Goal: Communication & Community: Answer question/provide support

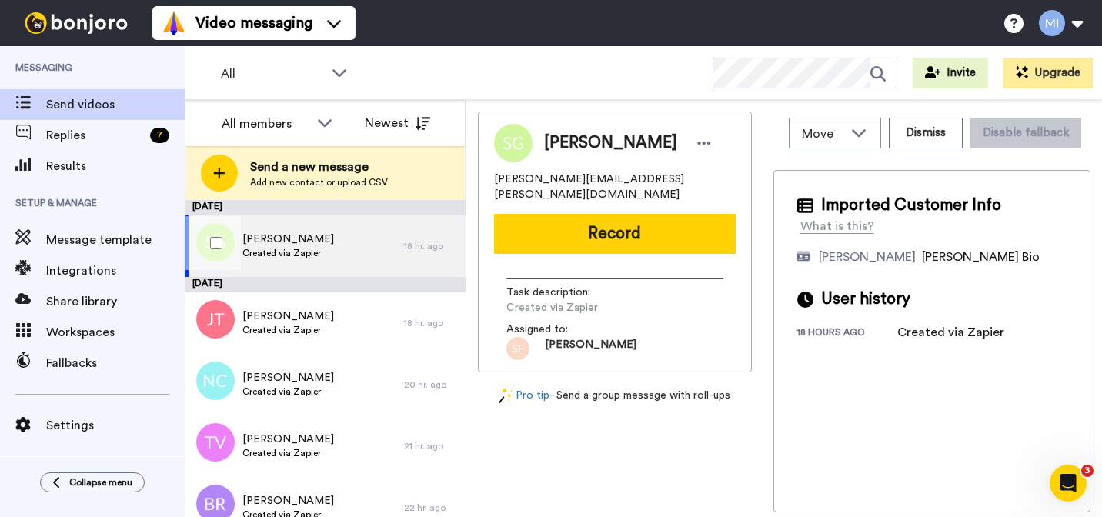
click at [296, 245] on span "[PERSON_NAME]" at bounding box center [289, 239] width 92 height 15
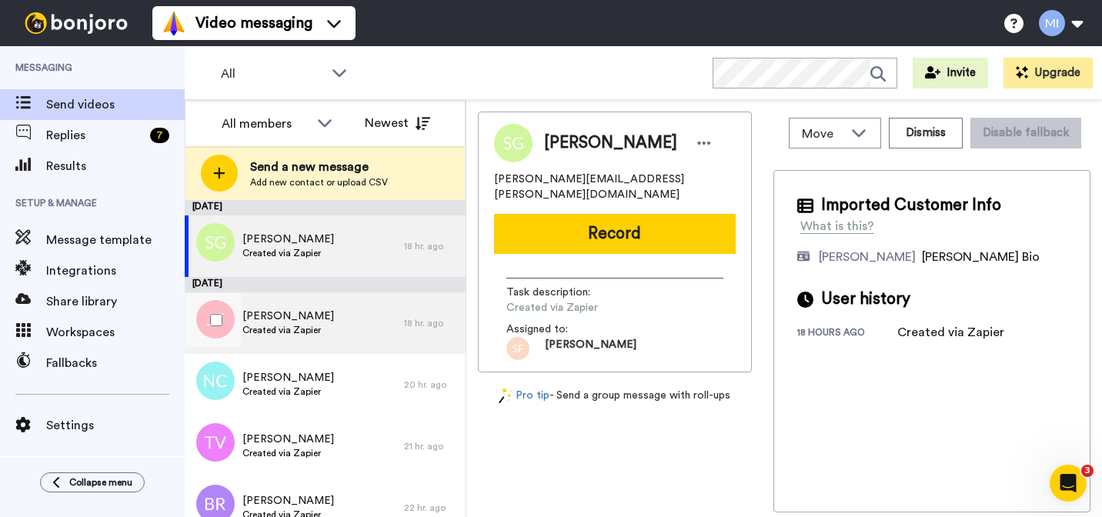
click at [292, 311] on span "[PERSON_NAME]" at bounding box center [289, 316] width 92 height 15
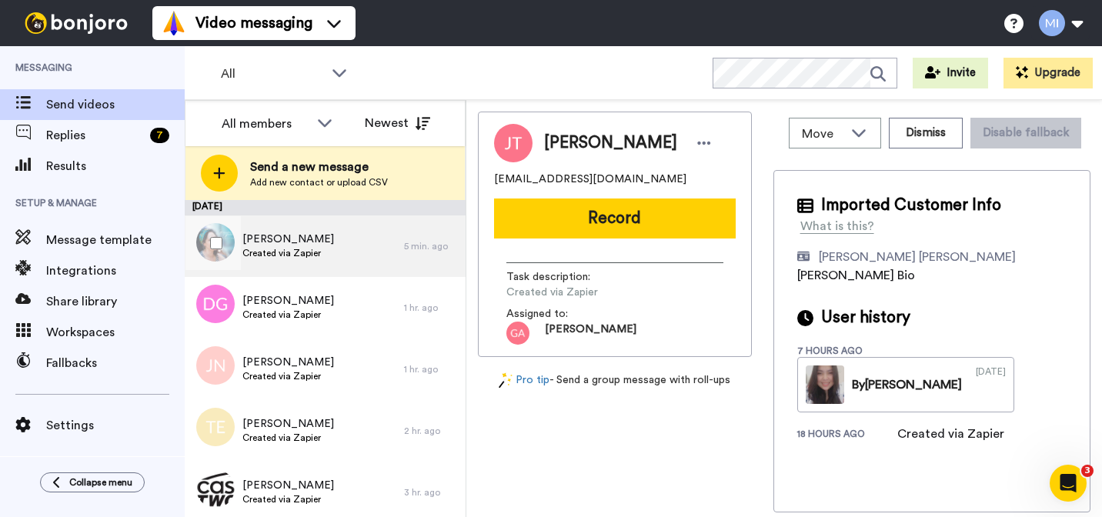
click at [285, 249] on span "Created via Zapier" at bounding box center [289, 253] width 92 height 12
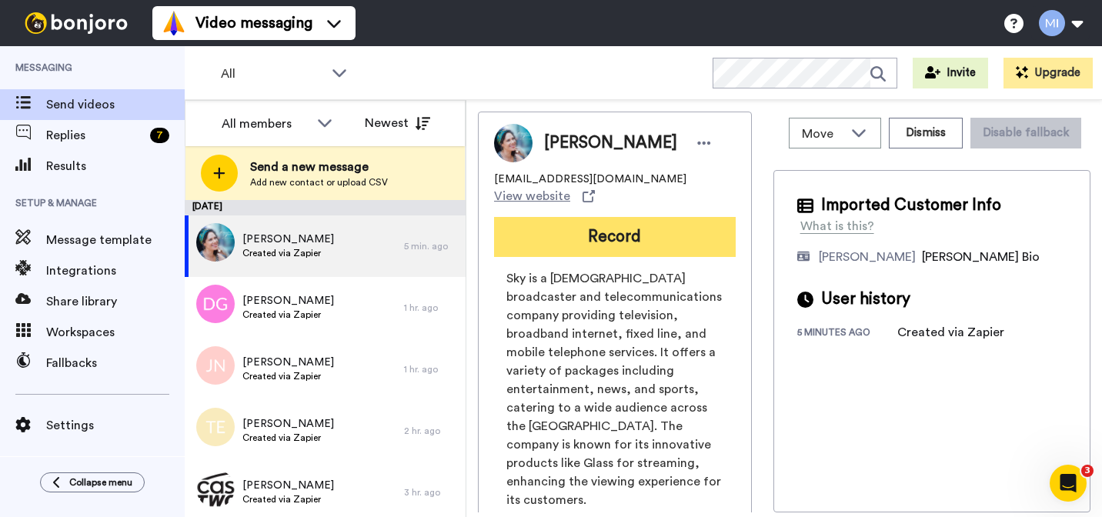
click at [666, 220] on button "Record" at bounding box center [615, 237] width 242 height 40
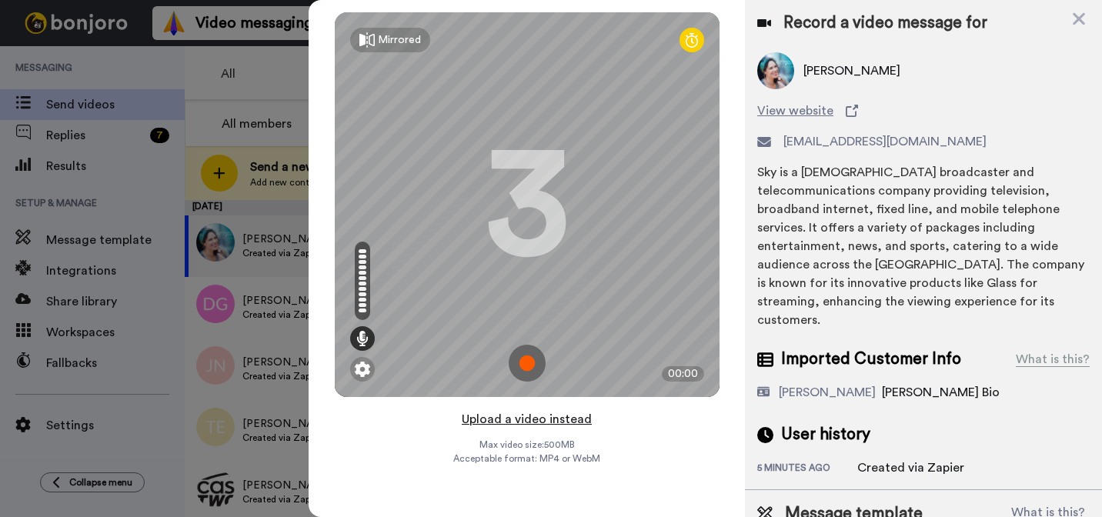
click at [549, 421] on button "Upload a video instead" at bounding box center [526, 420] width 139 height 20
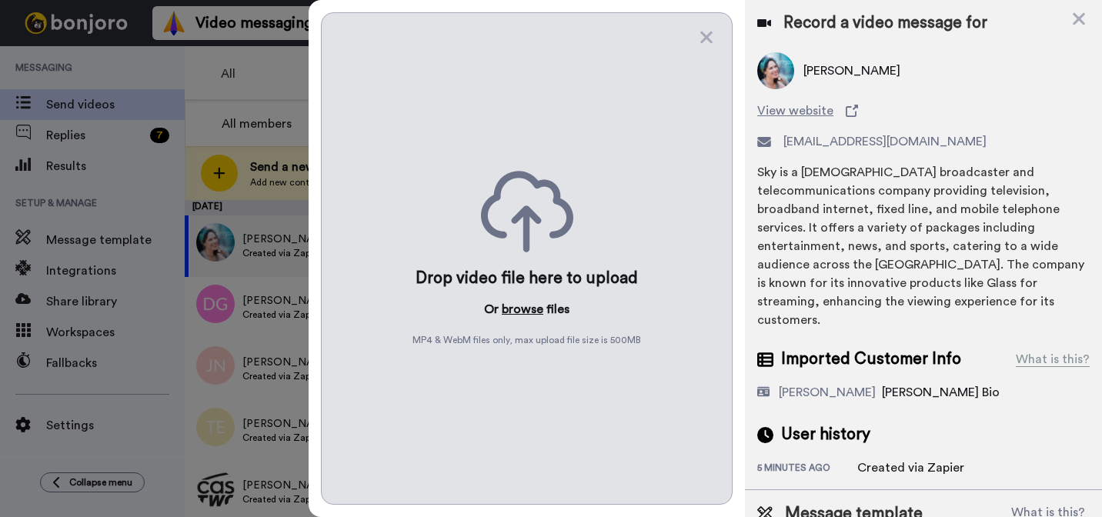
click at [530, 306] on button "browse" at bounding box center [523, 309] width 42 height 18
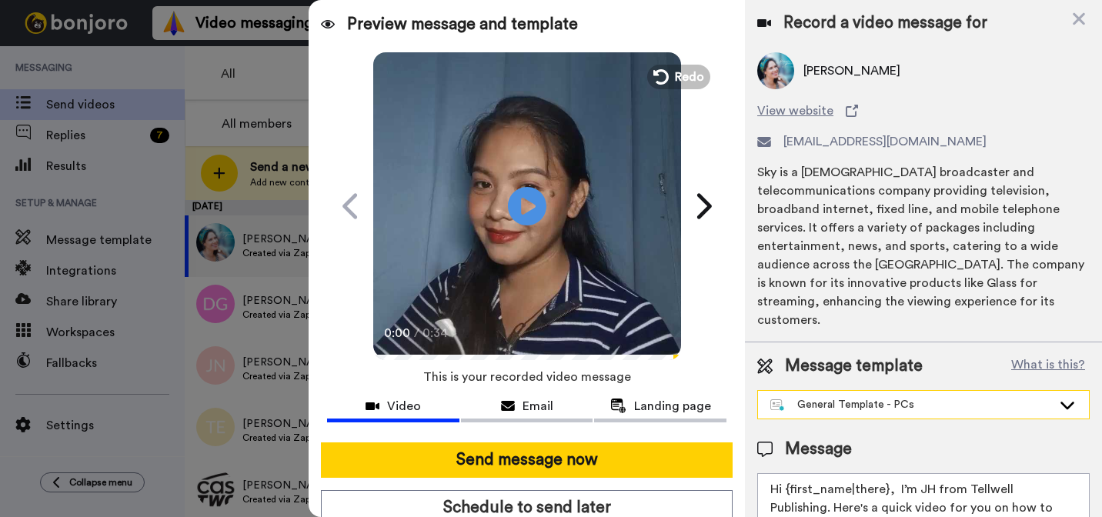
click at [895, 397] on div "General Template - PCs" at bounding box center [912, 404] width 282 height 15
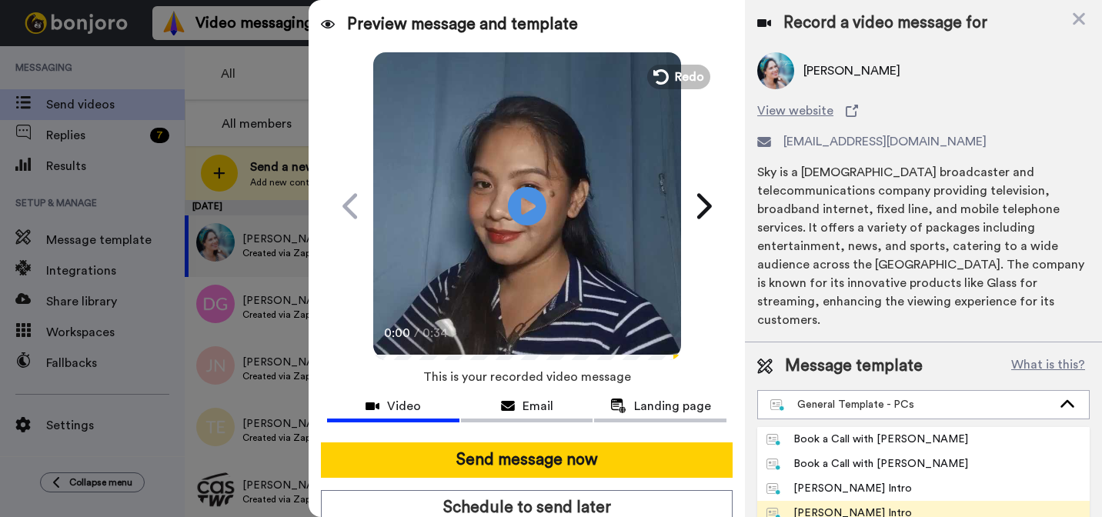
click at [838, 506] on div "Marjorie Bonjoro Intro" at bounding box center [840, 513] width 146 height 15
type textarea "Hi {first_name|there}, I’m Marjorie from Tellwell Publishing. Here's a quick vi…"
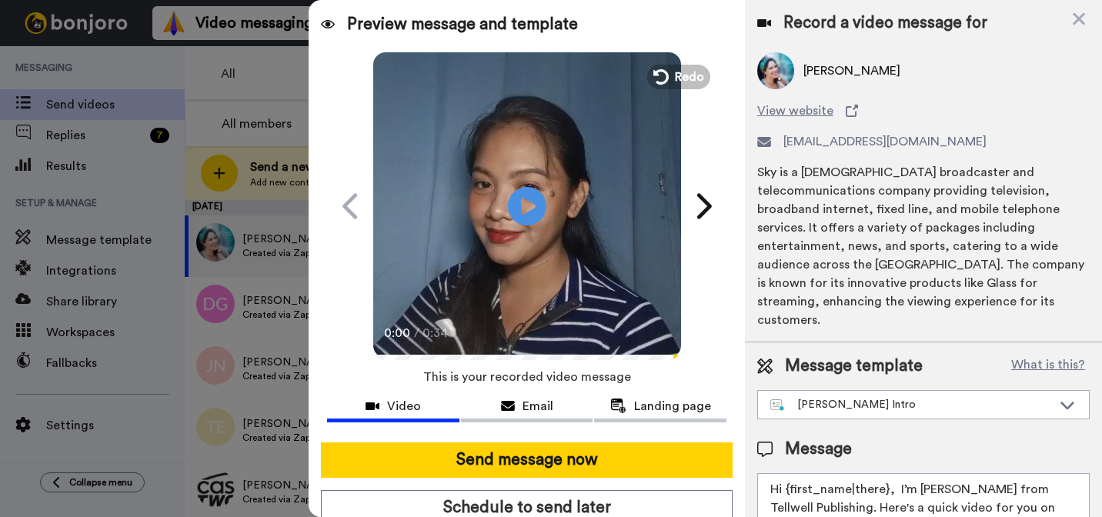
scroll to position [70, 0]
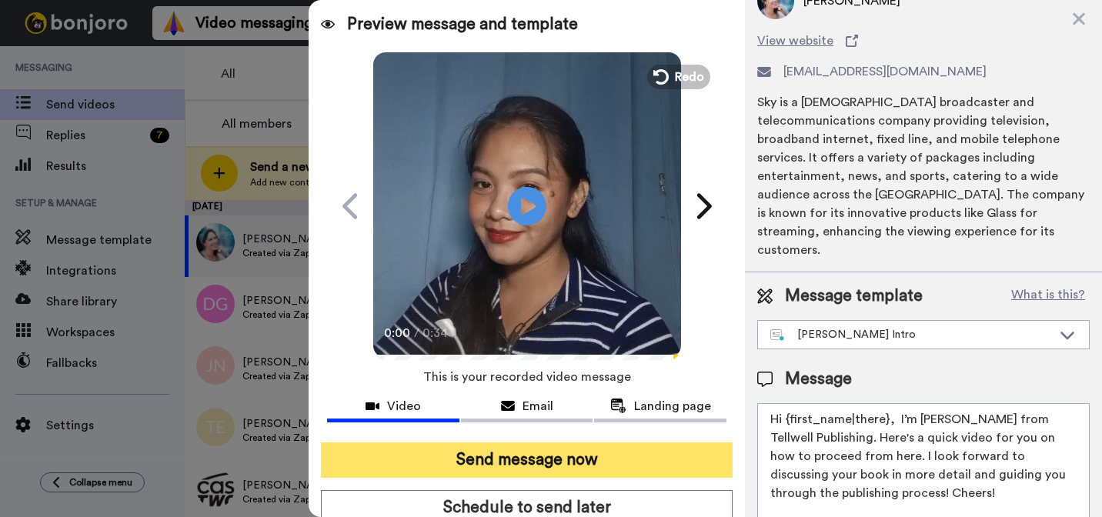
click at [657, 468] on button "Send message now" at bounding box center [527, 460] width 412 height 35
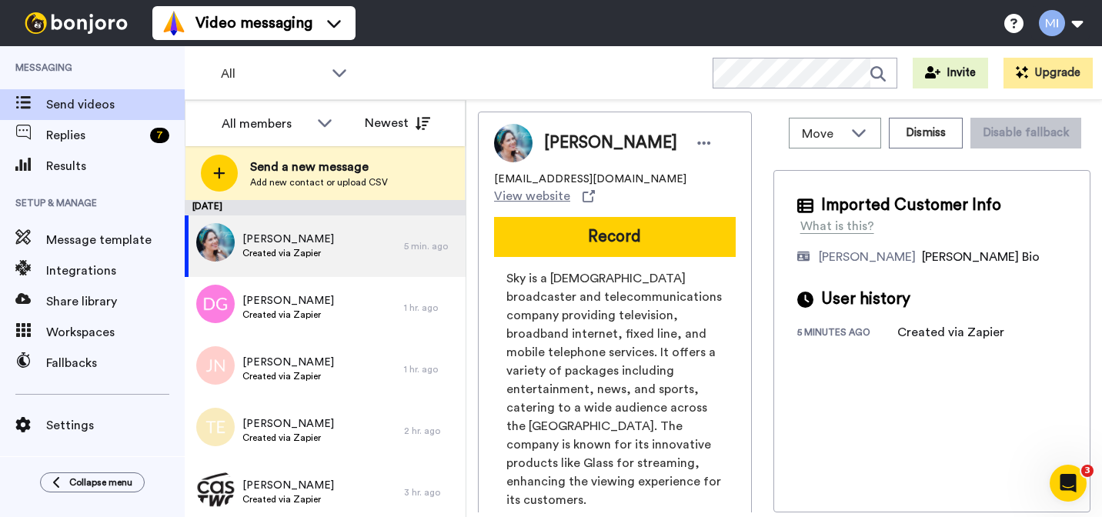
scroll to position [0, 0]
